Goal: Task Accomplishment & Management: Manage account settings

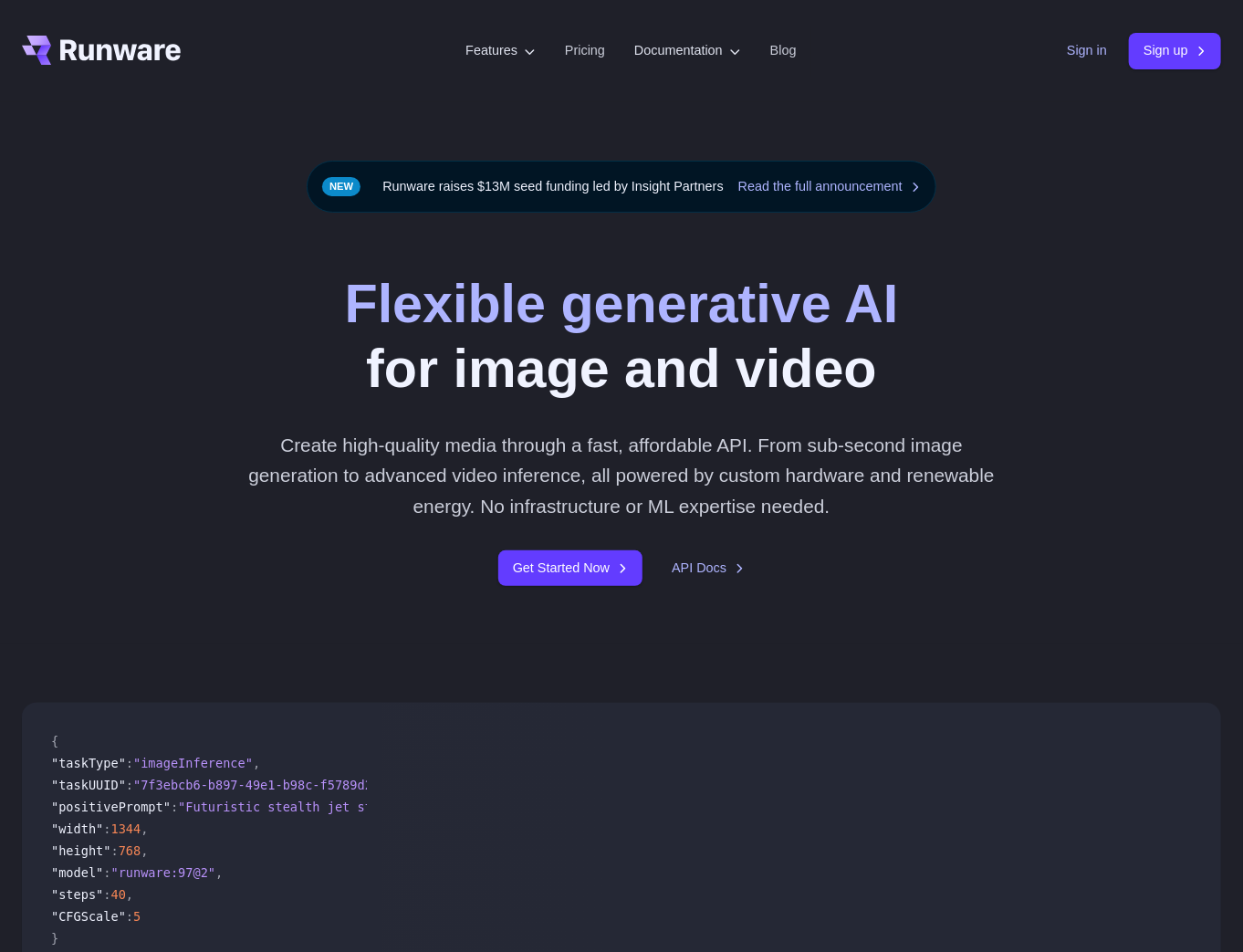
click at [1077, 52] on link "Sign in" at bounding box center [1088, 51] width 40 height 21
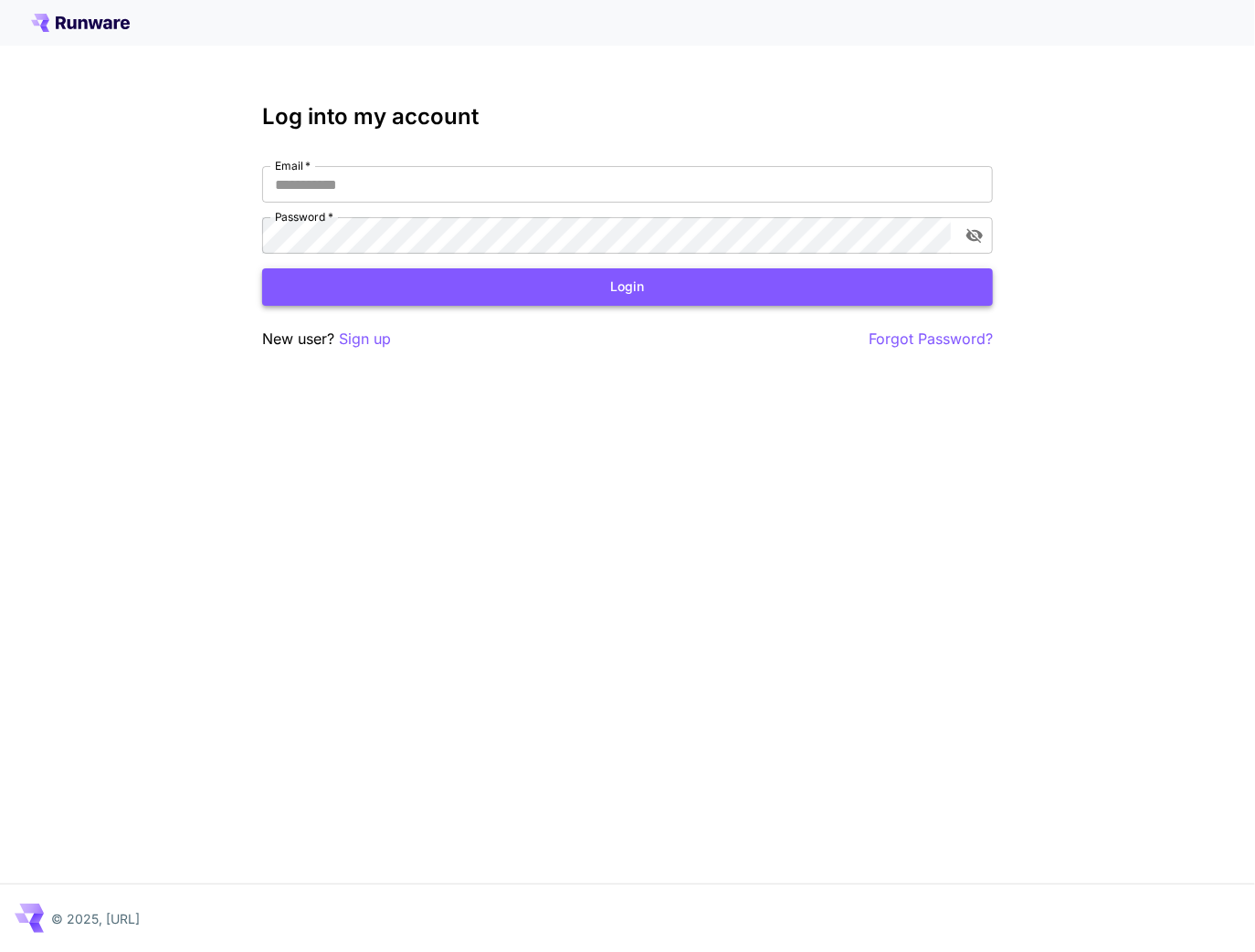
type input "**********"
click at [544, 294] on button "Login" at bounding box center [627, 286] width 730 height 37
